Goal: Use online tool/utility: Utilize a website feature to perform a specific function

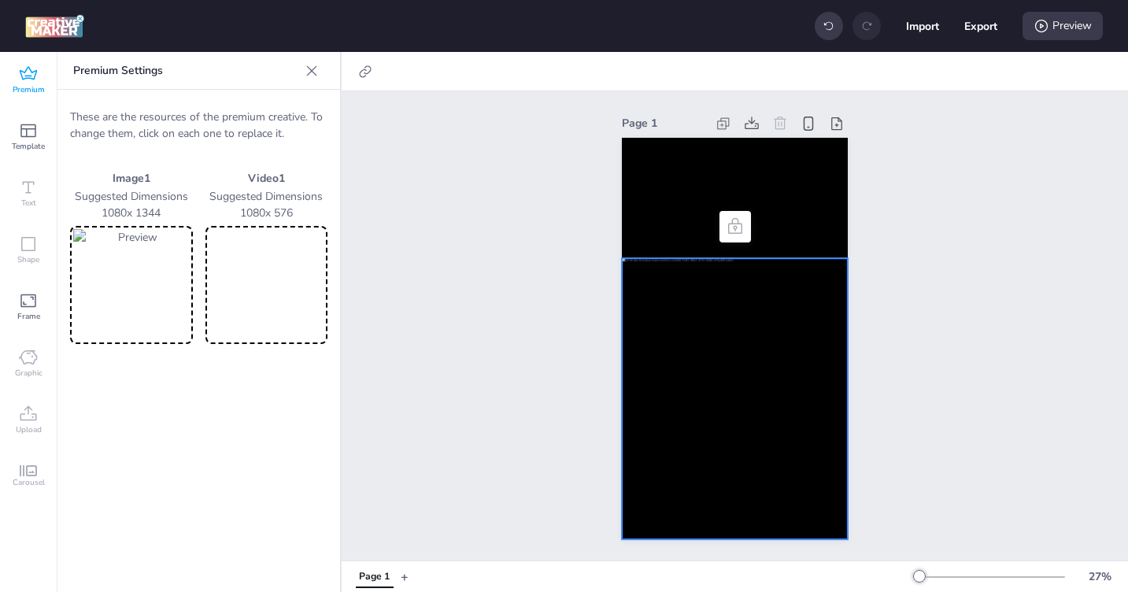
scroll to position [504, 0]
click at [296, 283] on video at bounding box center [267, 285] width 116 height 112
click at [716, 183] on video at bounding box center [735, 198] width 226 height 120
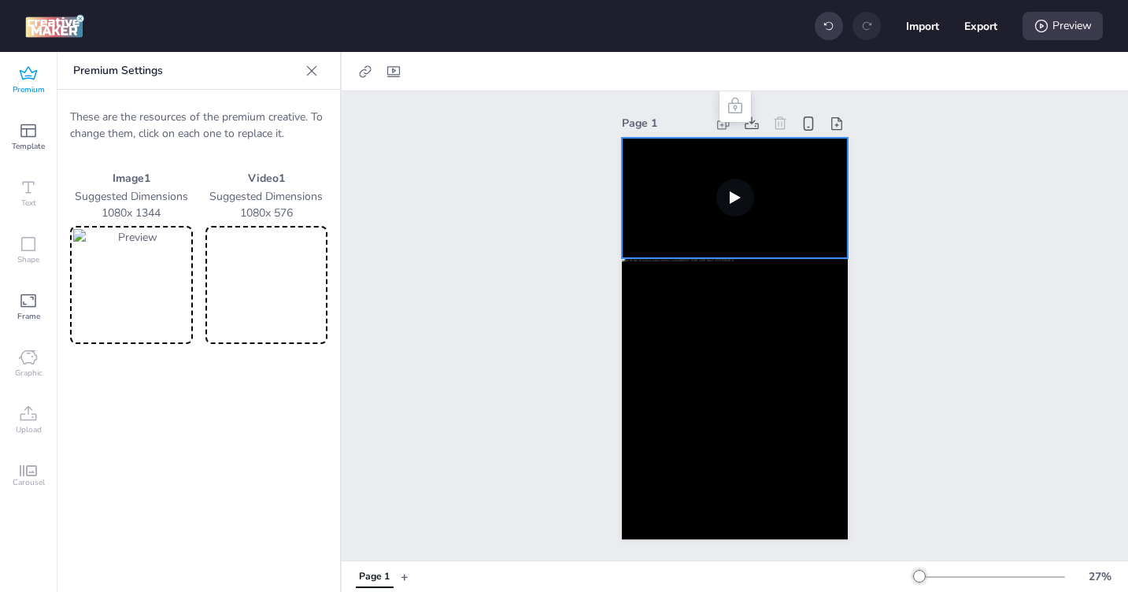
click at [730, 197] on video at bounding box center [735, 198] width 226 height 120
click at [392, 68] on icon at bounding box center [393, 71] width 13 height 11
select select "contain"
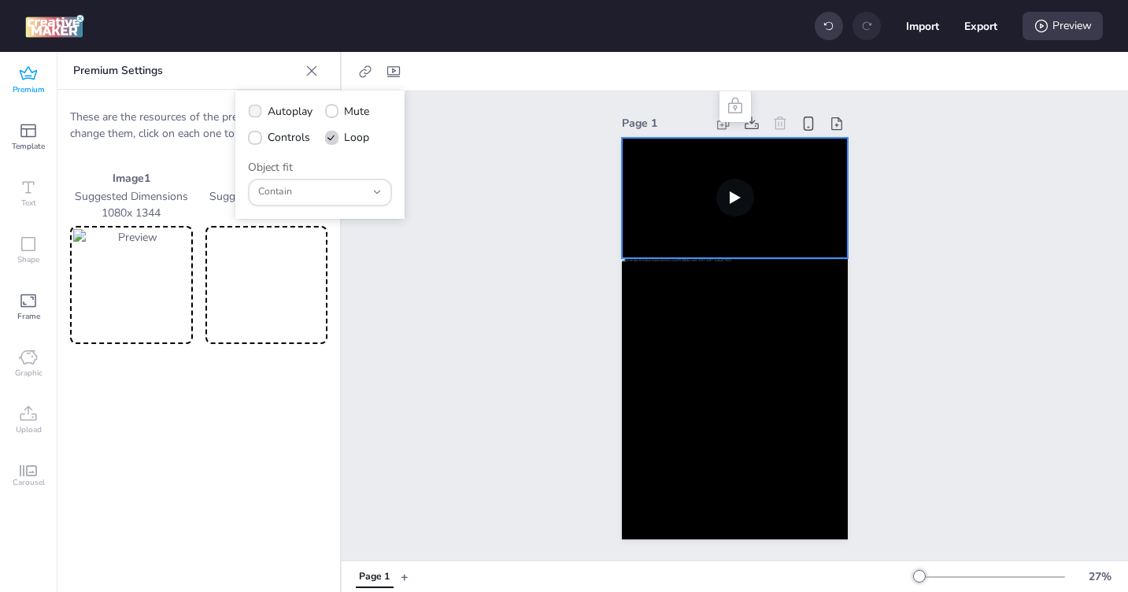
click at [249, 112] on icon at bounding box center [254, 111] width 10 height 8
click at [249, 113] on input "Autoplay" at bounding box center [252, 118] width 10 height 10
checkbox input "true"
click at [248, 137] on span at bounding box center [254, 137] width 13 height 13
click at [248, 139] on input "Controls" at bounding box center [252, 144] width 10 height 10
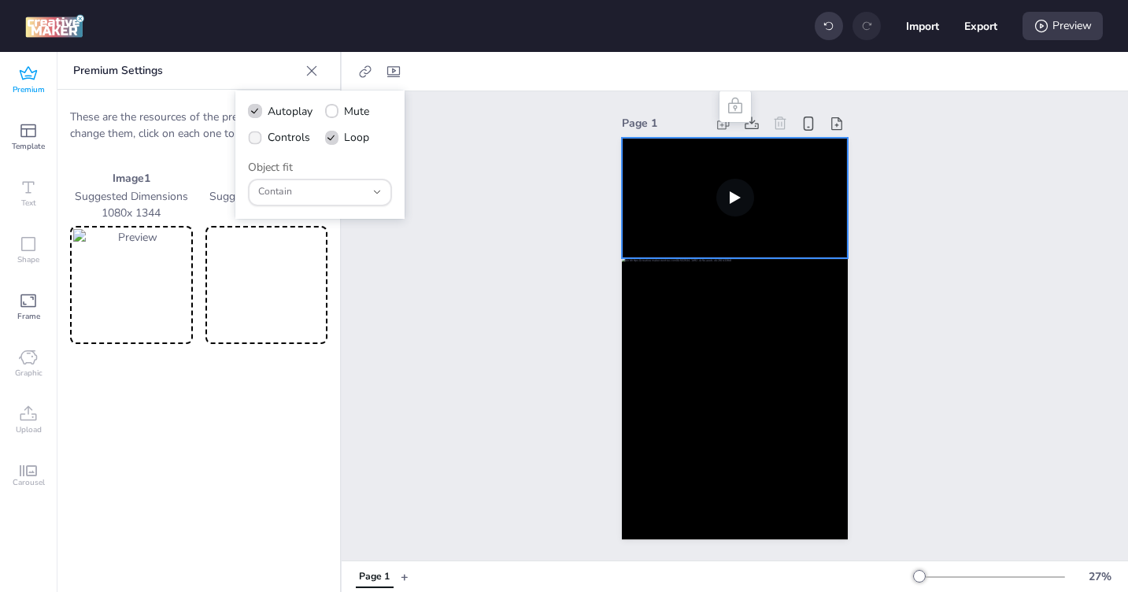
checkbox input "true"
click at [334, 142] on span at bounding box center [331, 137] width 13 height 13
click at [334, 142] on input "Loop" at bounding box center [329, 144] width 10 height 10
checkbox input "false"
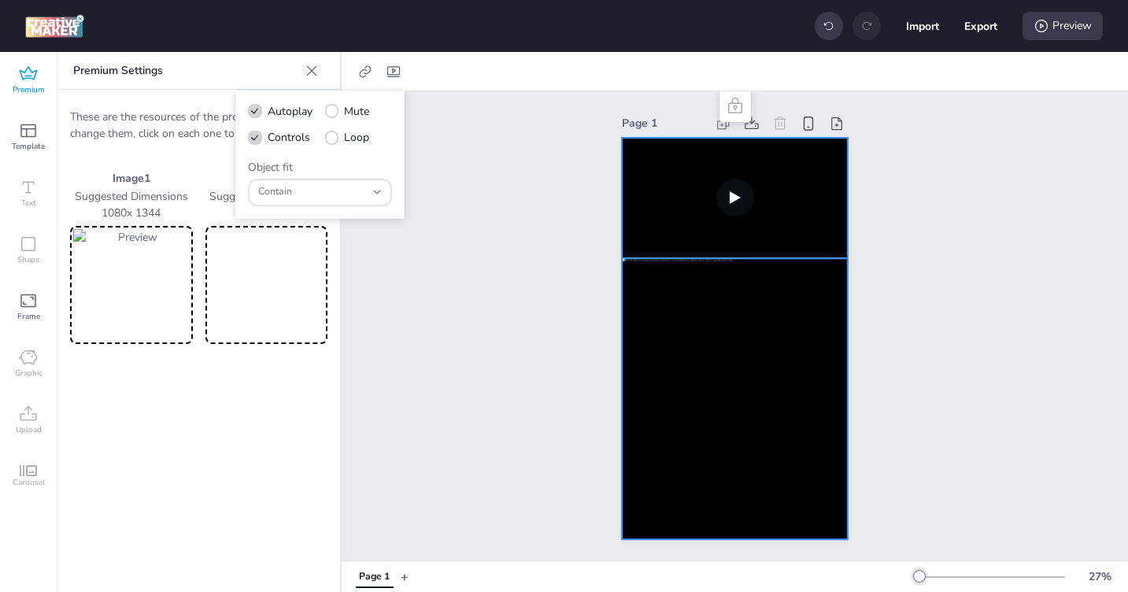
click at [722, 330] on div at bounding box center [735, 398] width 226 height 281
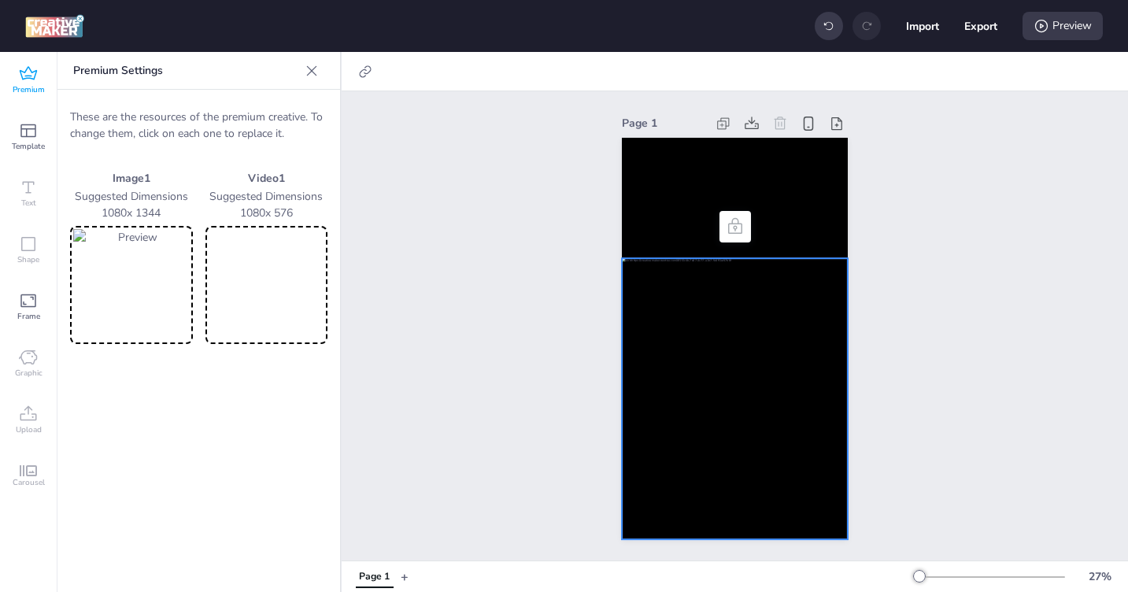
click at [155, 297] on img at bounding box center [131, 285] width 116 height 112
click at [246, 291] on video at bounding box center [267, 285] width 116 height 112
click at [97, 260] on img at bounding box center [131, 285] width 116 height 112
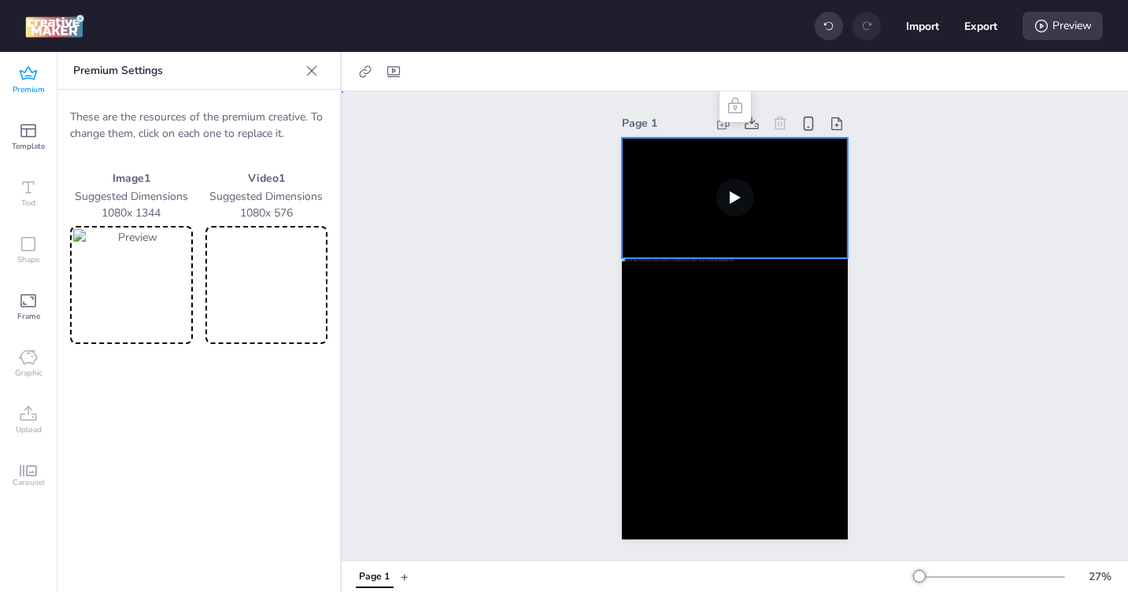
click at [653, 183] on video at bounding box center [735, 198] width 226 height 120
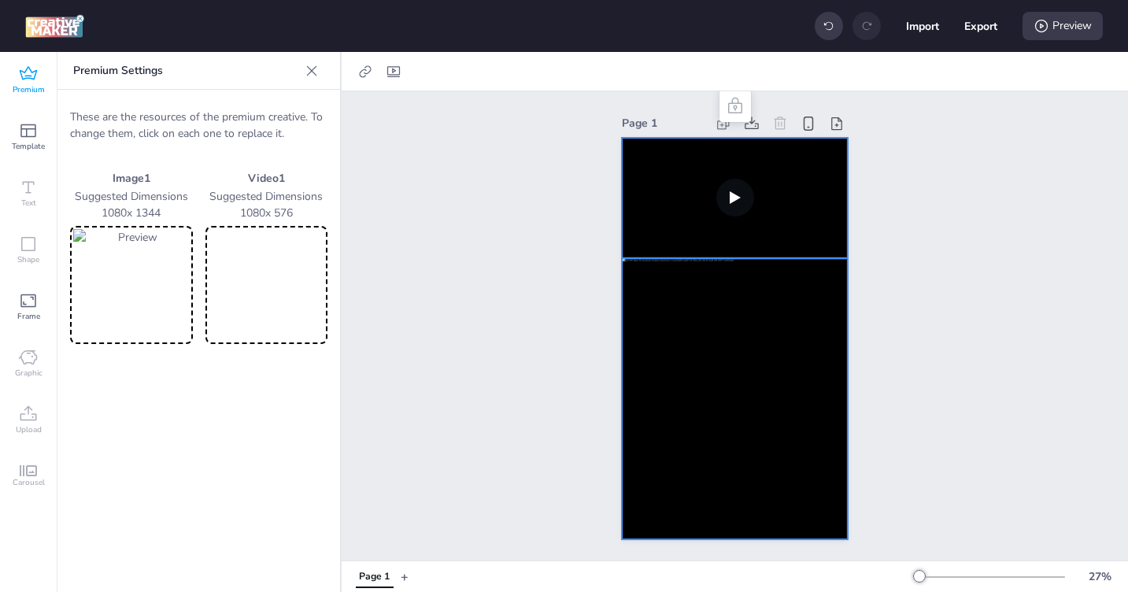
click at [721, 406] on div at bounding box center [735, 398] width 226 height 281
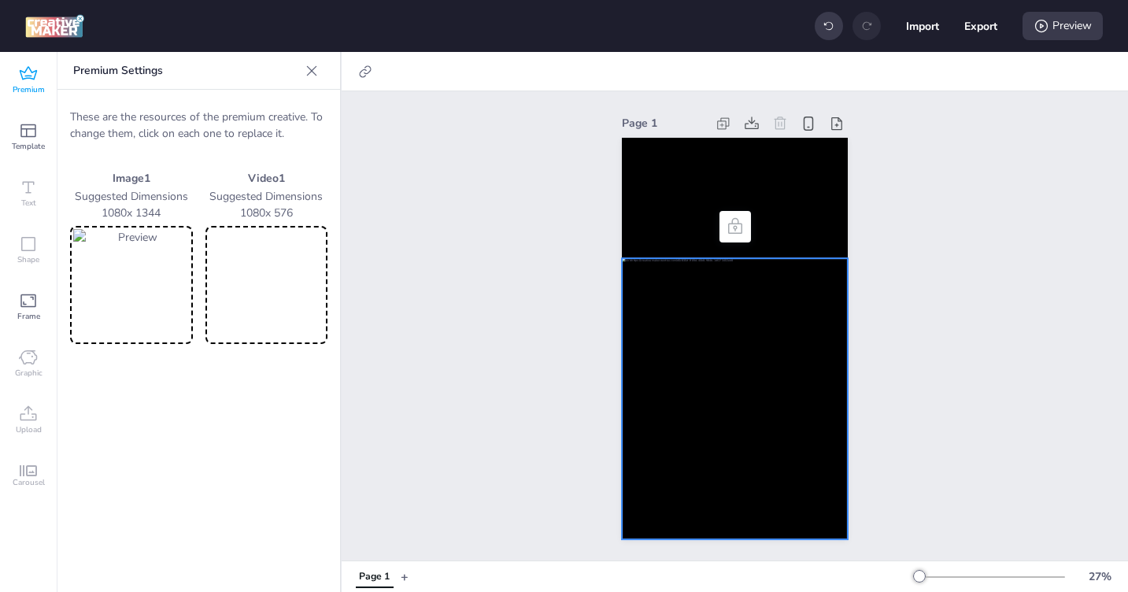
click at [135, 268] on img at bounding box center [131, 285] width 116 height 112
click at [302, 306] on video at bounding box center [267, 285] width 116 height 112
click at [1061, 30] on div "Preview" at bounding box center [1062, 26] width 80 height 28
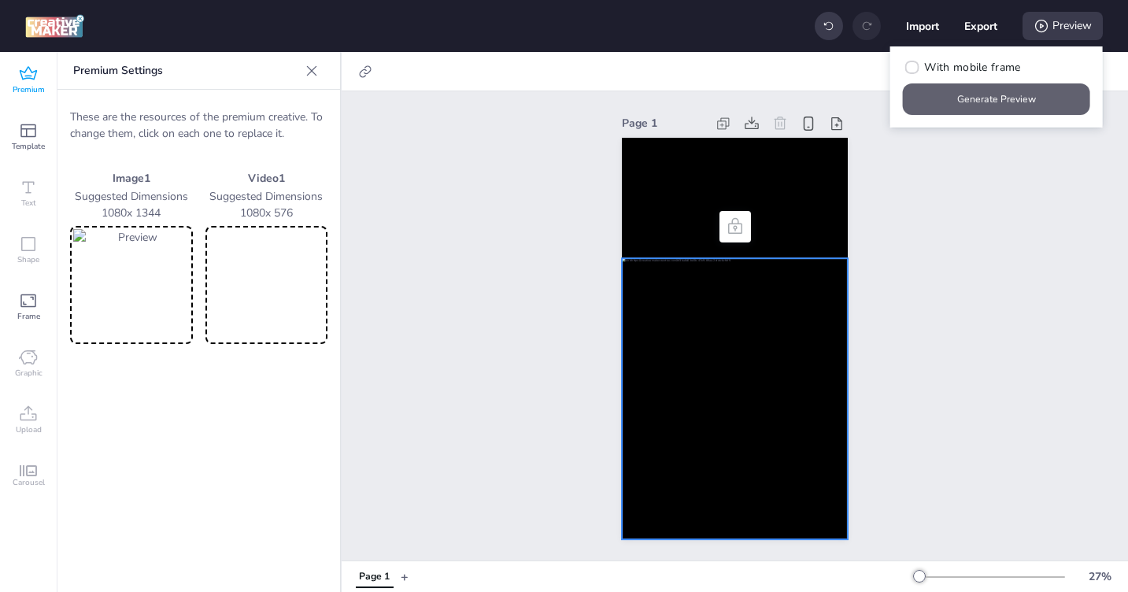
click at [991, 105] on button "Generate Preview" at bounding box center [996, 98] width 187 height 31
click at [137, 302] on img at bounding box center [131, 285] width 116 height 112
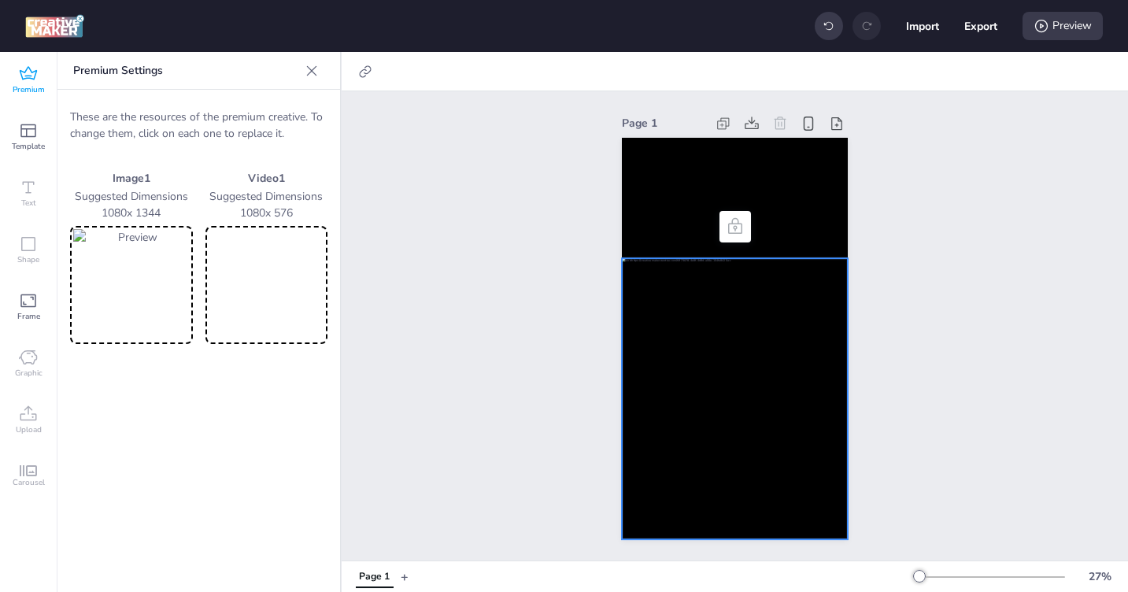
click at [150, 292] on img at bounding box center [131, 285] width 116 height 112
click at [265, 286] on video at bounding box center [267, 285] width 116 height 112
click at [670, 183] on video at bounding box center [735, 198] width 226 height 120
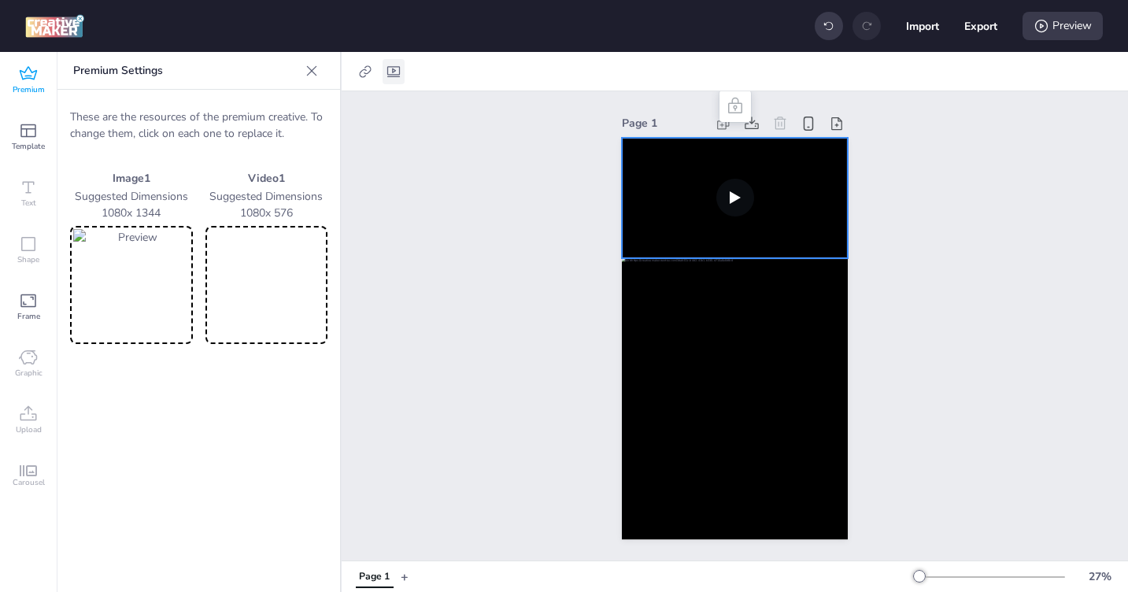
click at [392, 74] on icon at bounding box center [393, 71] width 13 height 11
select select "contain"
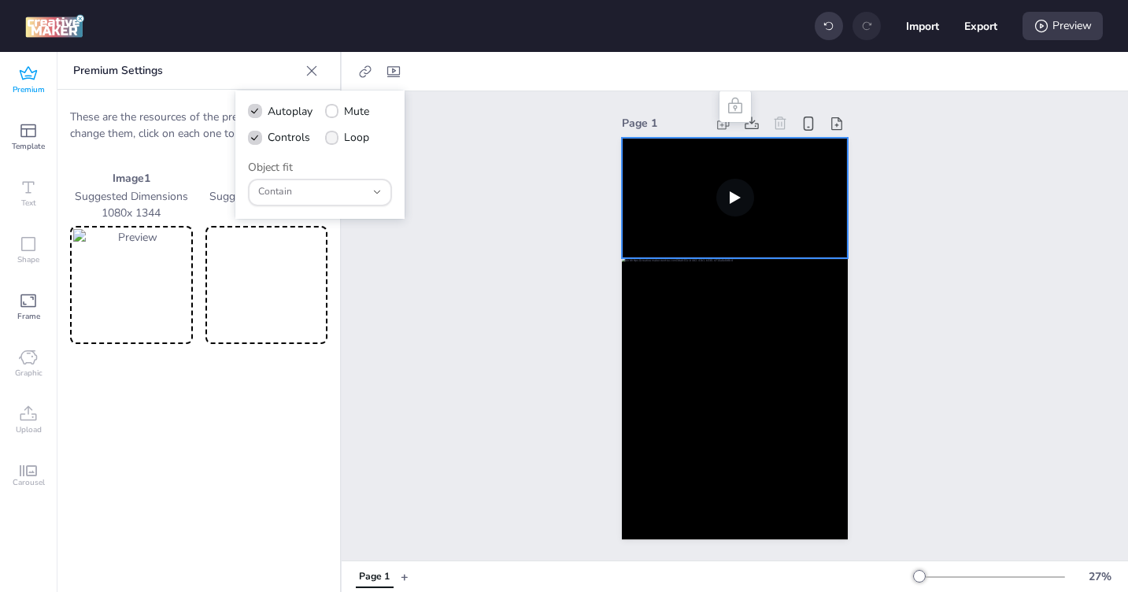
click at [331, 140] on icon at bounding box center [331, 138] width 11 height 9
click at [331, 140] on input "Loop" at bounding box center [329, 144] width 10 height 10
checkbox input "true"
click at [724, 198] on video at bounding box center [735, 198] width 226 height 120
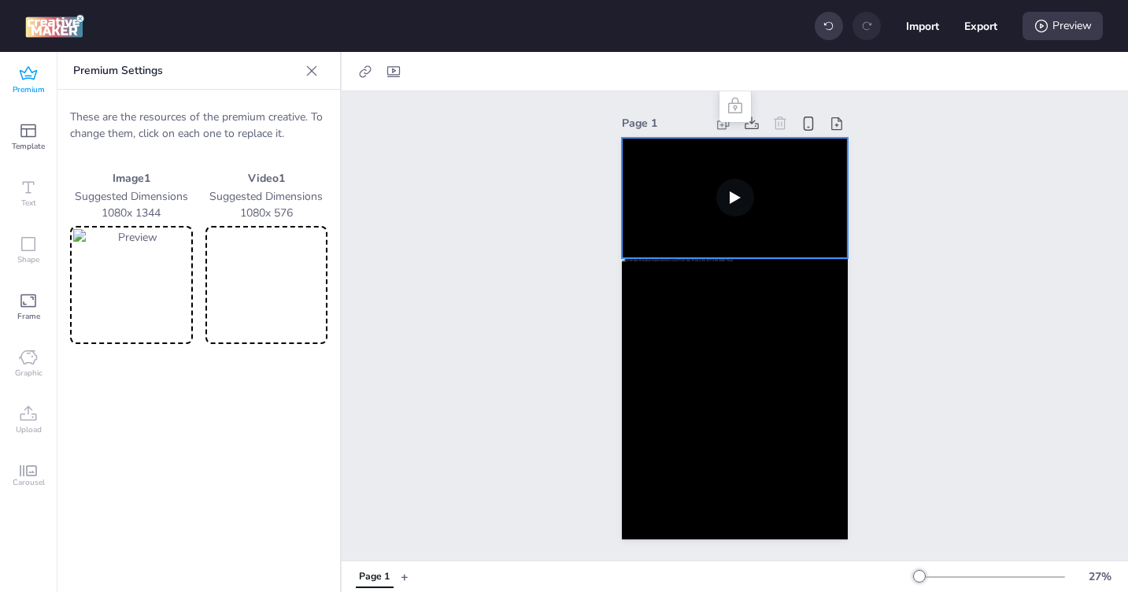
click at [929, 286] on div "Page 1" at bounding box center [735, 325] width 786 height 469
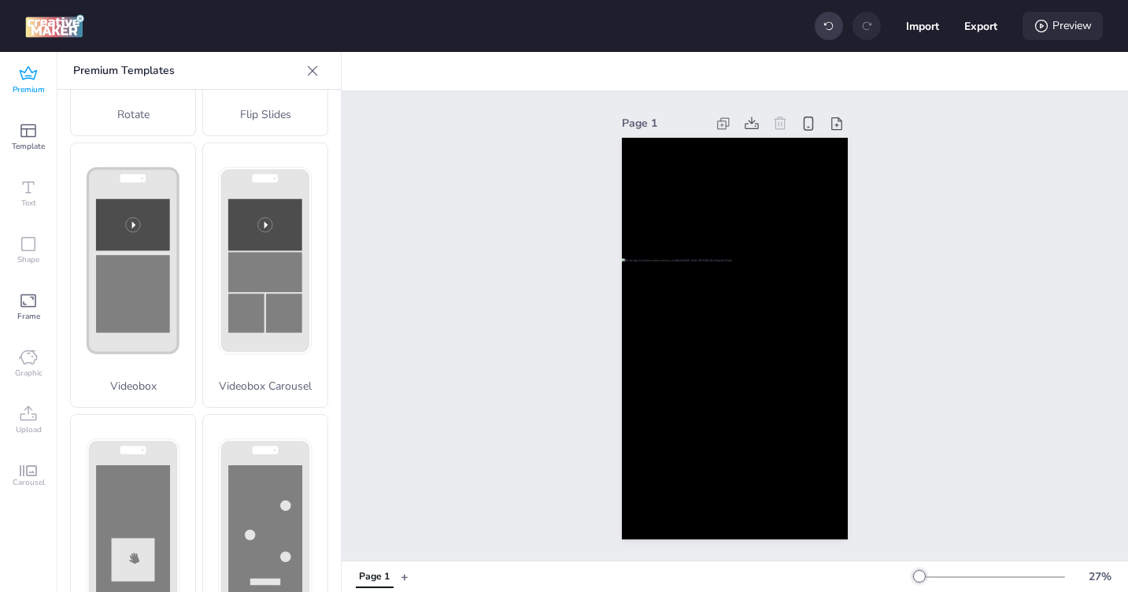
click at [1057, 29] on div "Preview" at bounding box center [1062, 26] width 80 height 28
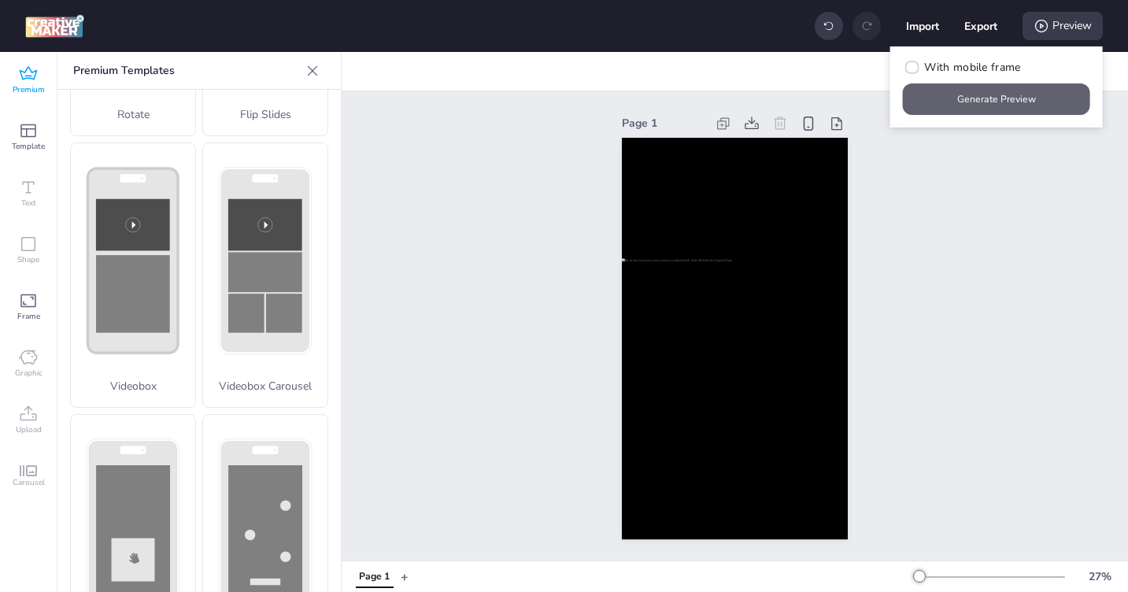
click at [995, 96] on button "Generate Preview" at bounding box center [996, 98] width 187 height 31
click at [999, 104] on button "Generate Preview" at bounding box center [997, 99] width 182 height 31
click at [984, 379] on div "Page 1" at bounding box center [735, 325] width 786 height 469
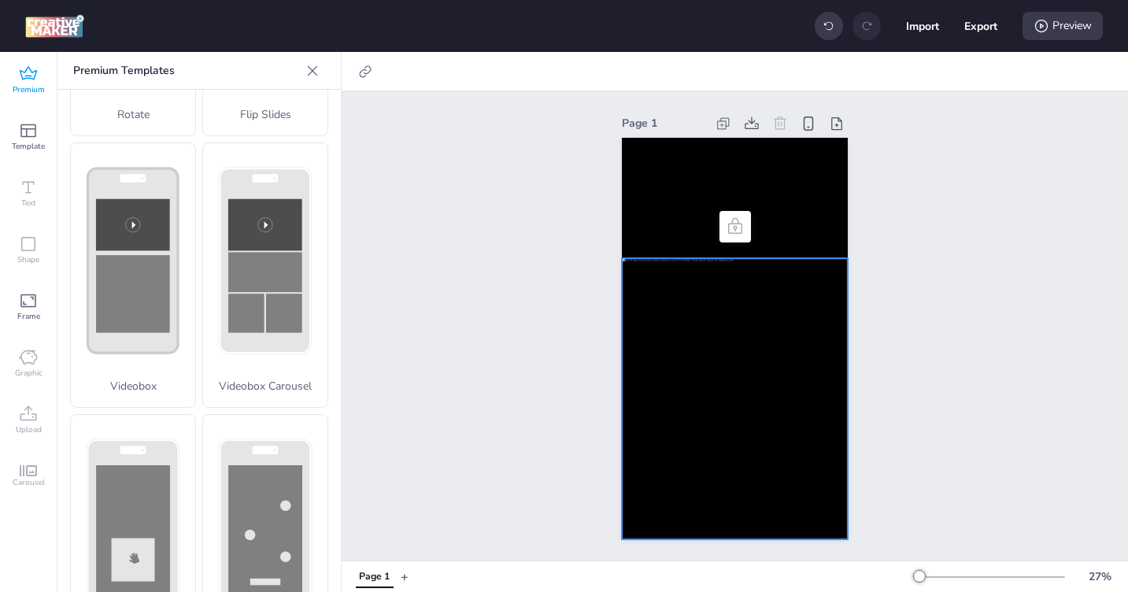
scroll to position [7, 0]
click at [656, 362] on div at bounding box center [735, 398] width 226 height 281
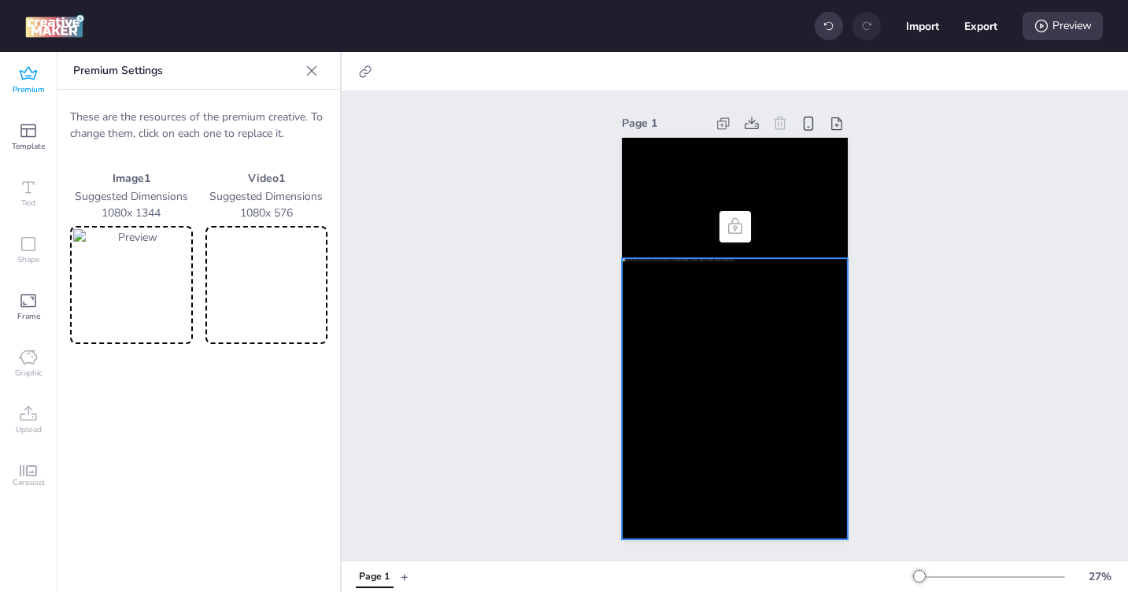
click at [144, 266] on img at bounding box center [131, 285] width 116 height 112
click at [1063, 34] on div "Preview" at bounding box center [1062, 26] width 80 height 28
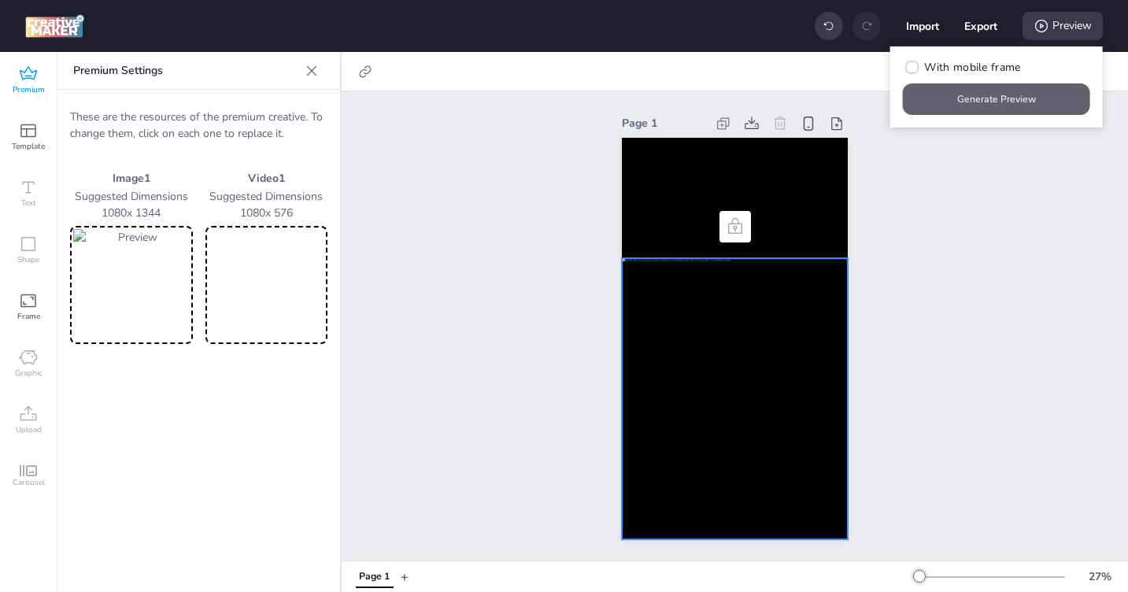
click at [1025, 94] on button "Generate Preview" at bounding box center [996, 98] width 187 height 31
click at [262, 279] on video at bounding box center [267, 285] width 116 height 112
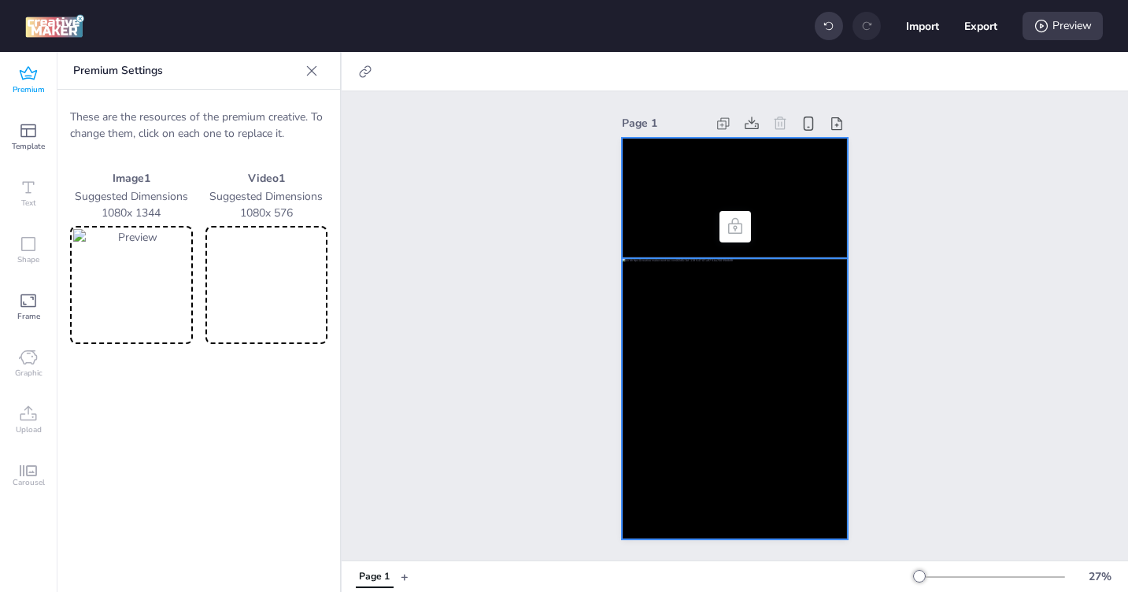
click at [671, 198] on video at bounding box center [735, 198] width 226 height 120
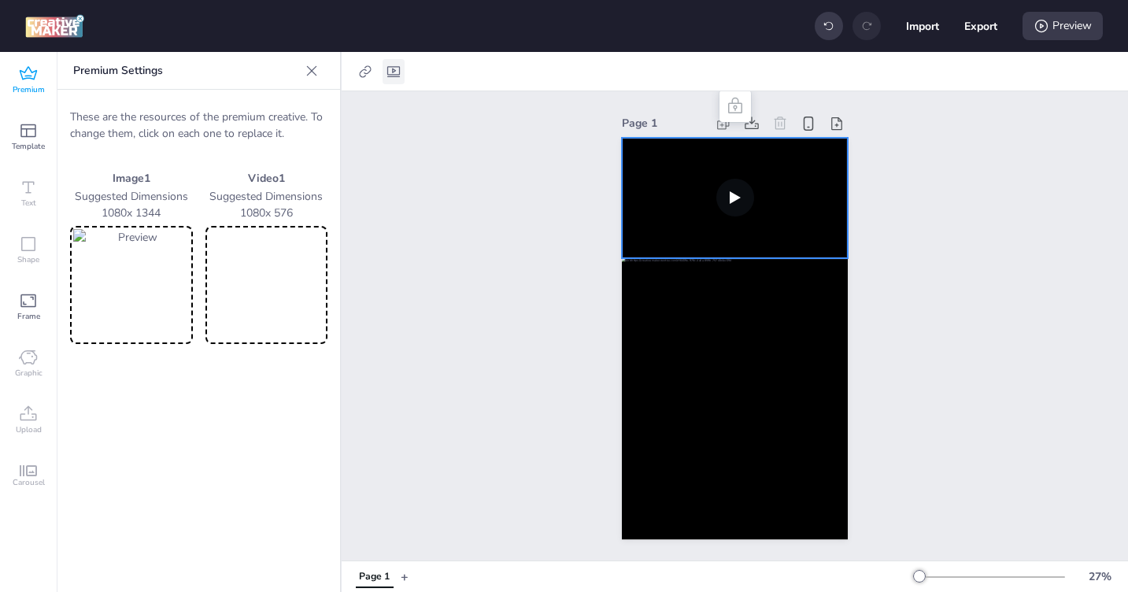
click at [402, 71] on div at bounding box center [393, 71] width 22 height 25
select select "contain"
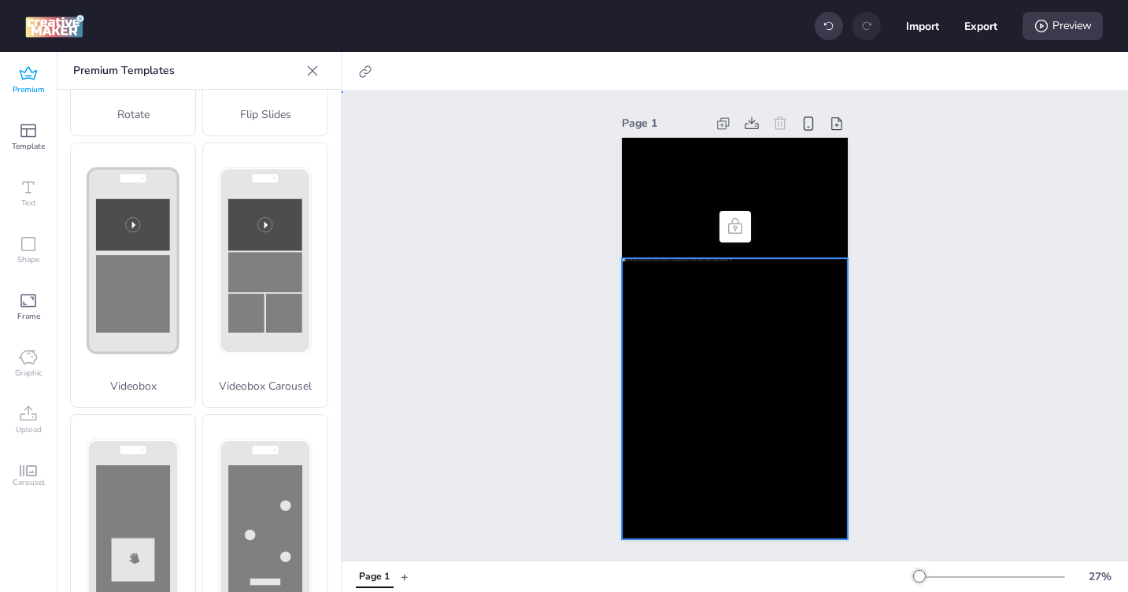
click at [704, 419] on div at bounding box center [735, 398] width 226 height 281
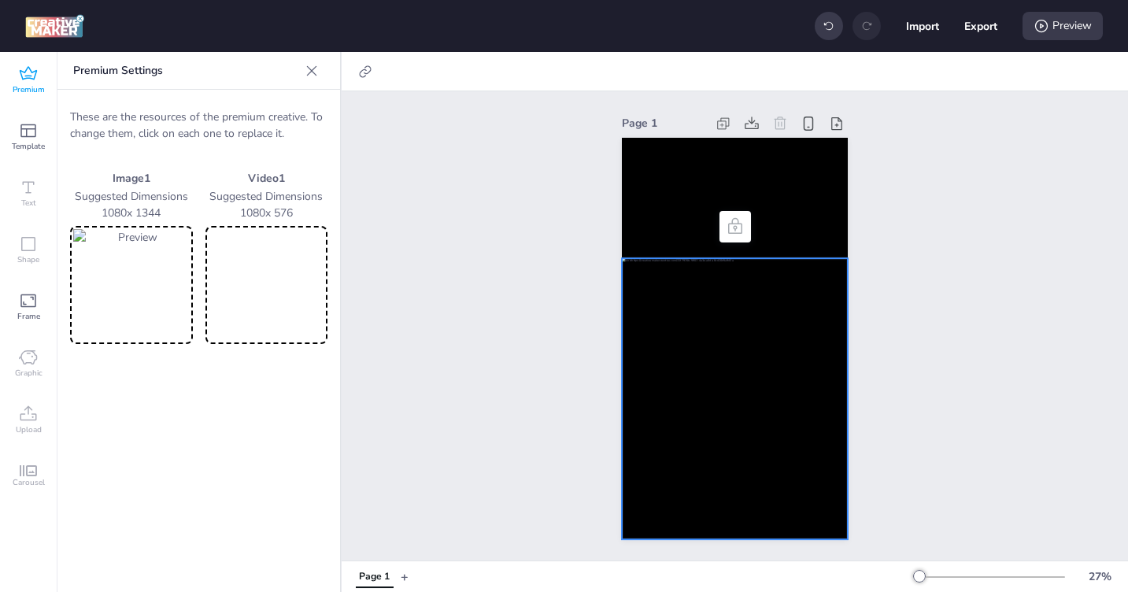
click at [142, 299] on img at bounding box center [131, 285] width 116 height 112
click at [1064, 31] on div "Preview" at bounding box center [1062, 26] width 80 height 28
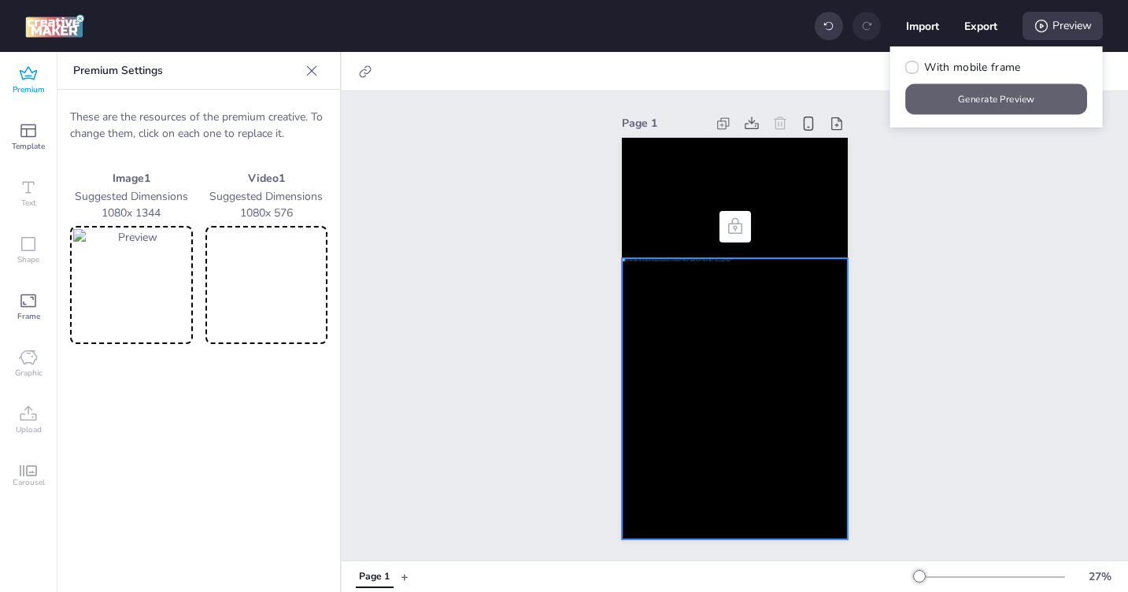
click at [1011, 102] on button "Generate Preview" at bounding box center [997, 99] width 182 height 31
click at [122, 284] on img at bounding box center [131, 285] width 116 height 112
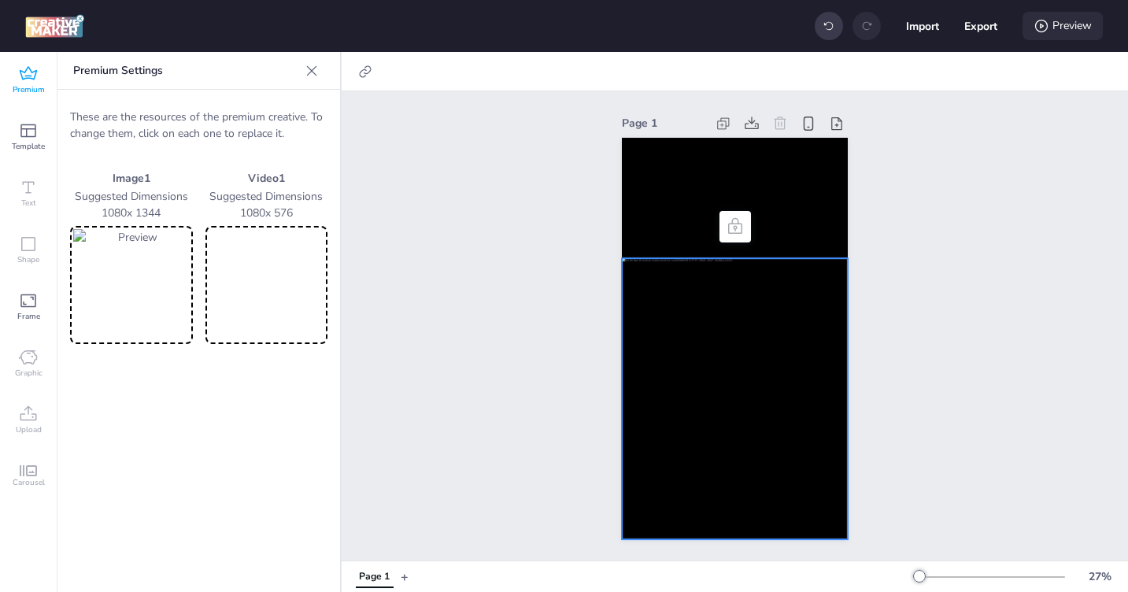
click at [1058, 24] on div "Preview" at bounding box center [1062, 26] width 80 height 28
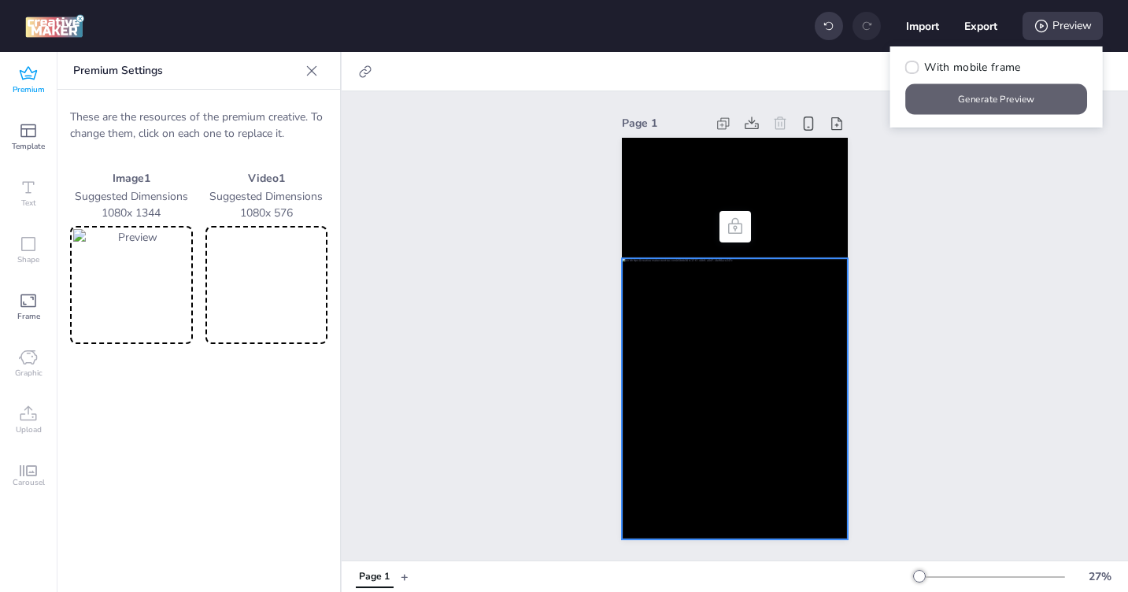
click at [990, 102] on button "Generate Preview" at bounding box center [997, 99] width 182 height 31
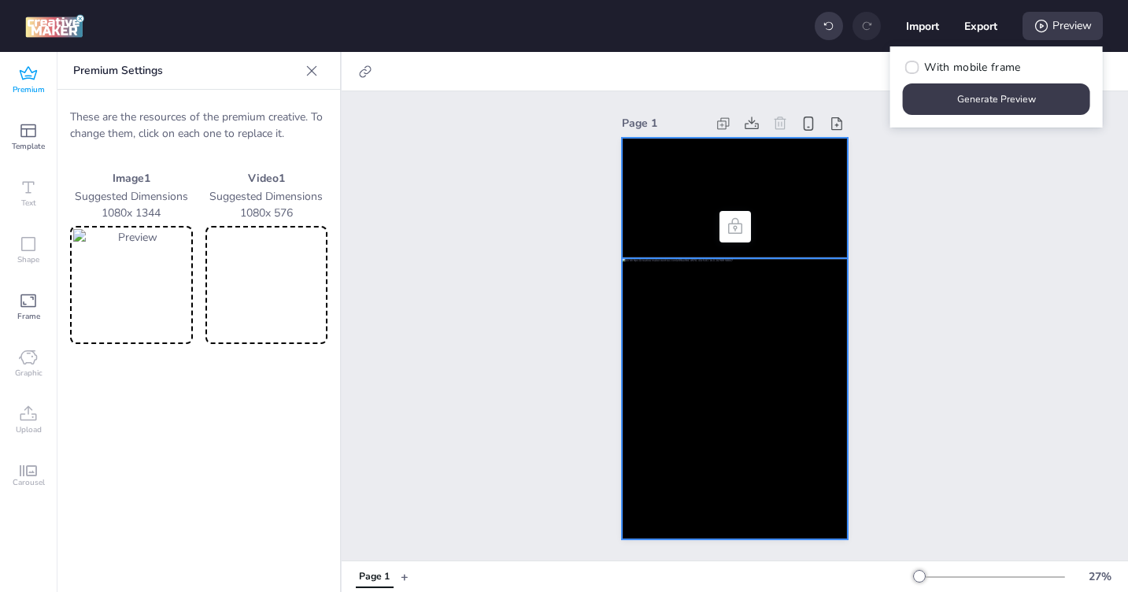
click at [714, 175] on video at bounding box center [735, 198] width 226 height 120
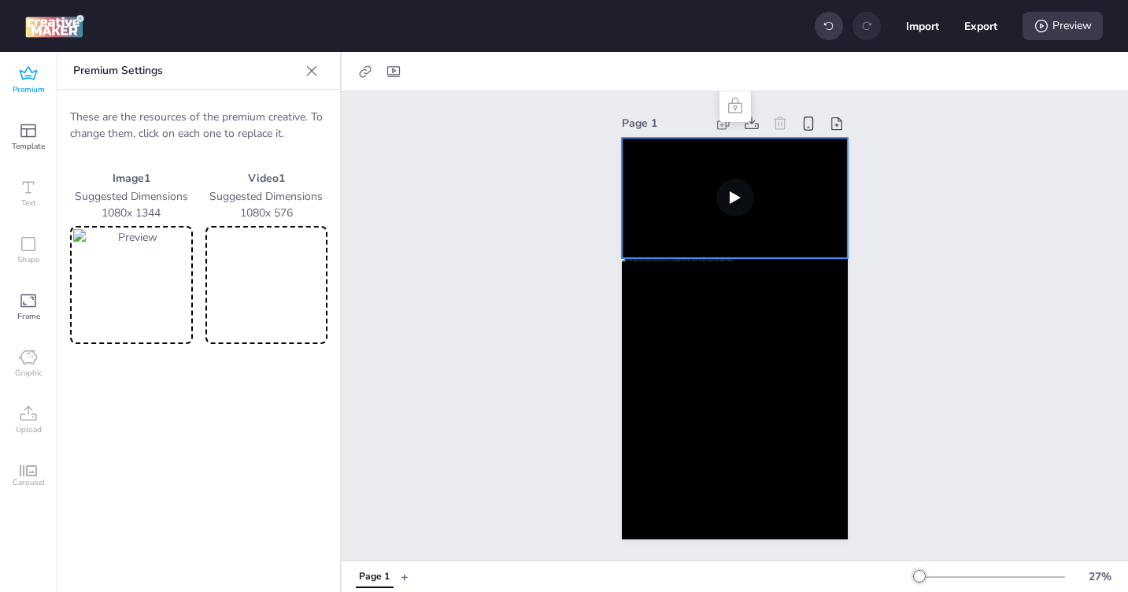
click at [246, 308] on video at bounding box center [267, 285] width 116 height 112
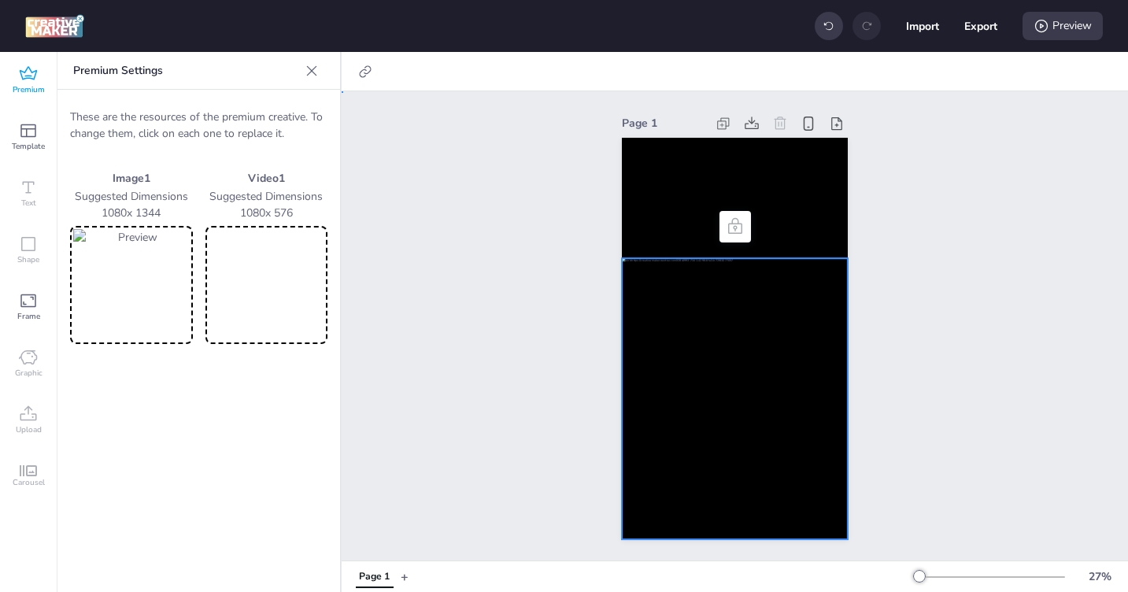
click at [733, 360] on div at bounding box center [735, 398] width 226 height 281
click at [132, 310] on img at bounding box center [131, 285] width 116 height 112
click at [1081, 35] on div "Preview" at bounding box center [1062, 26] width 80 height 28
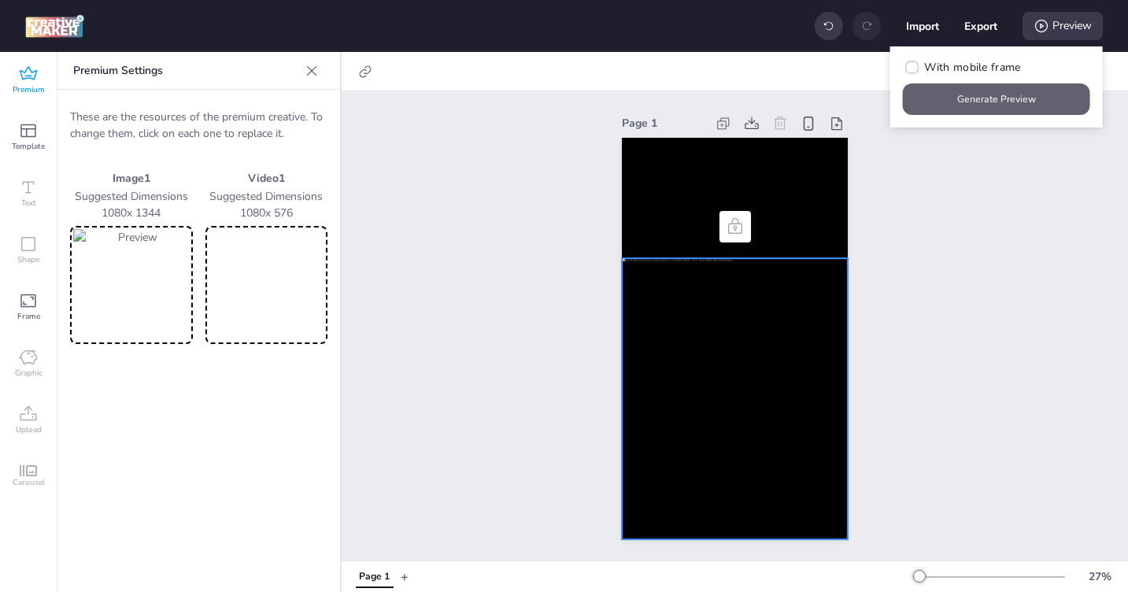
click at [1029, 98] on button "Generate Preview" at bounding box center [996, 98] width 187 height 31
click at [132, 292] on img at bounding box center [131, 285] width 116 height 112
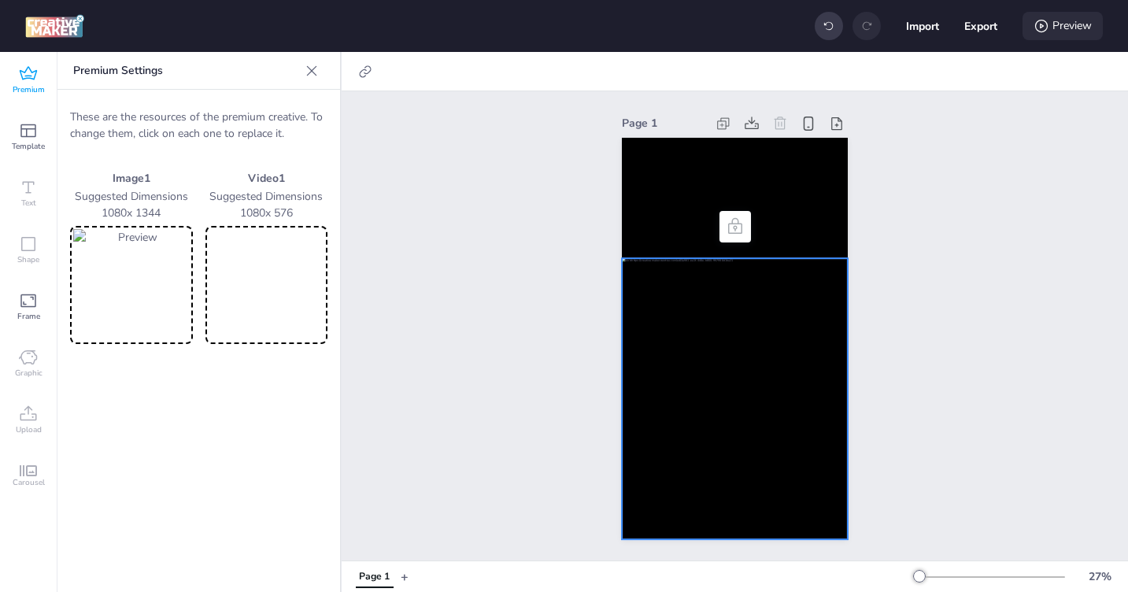
click at [1066, 30] on div "Preview" at bounding box center [1062, 26] width 80 height 28
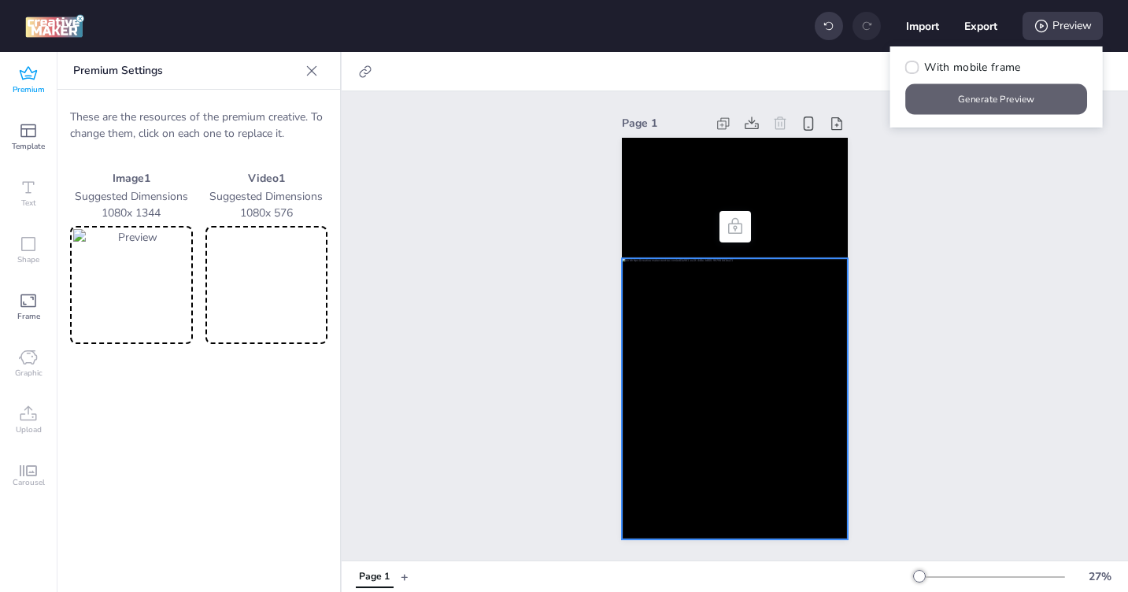
click at [1026, 93] on button "Generate Preview" at bounding box center [997, 99] width 182 height 31
click at [761, 300] on div at bounding box center [735, 398] width 226 height 281
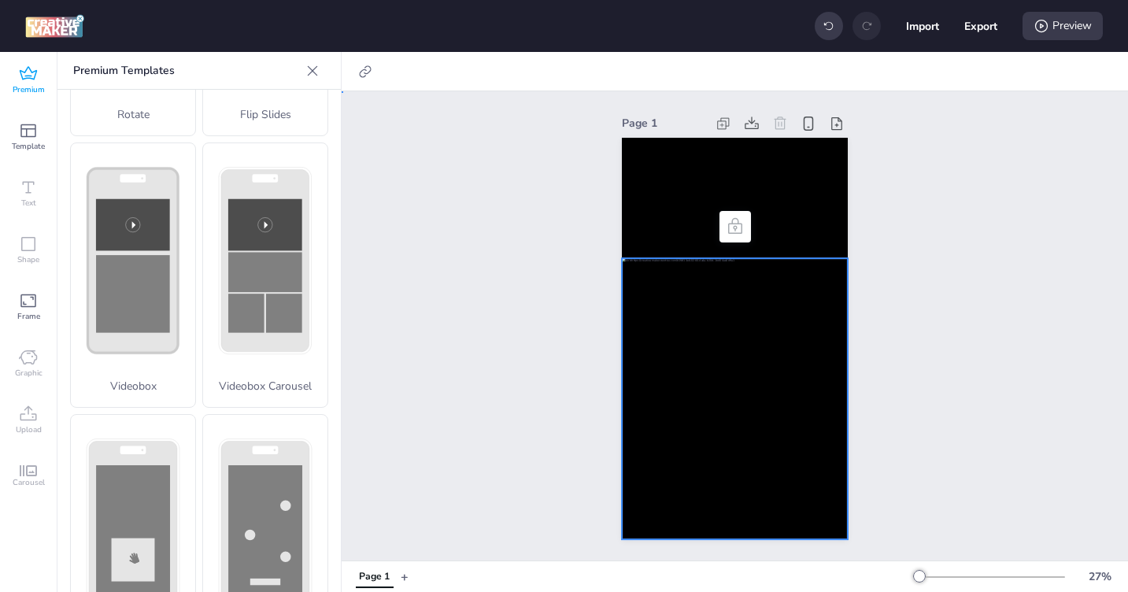
click at [671, 355] on div at bounding box center [735, 398] width 226 height 281
